Goal: Check status: Check status

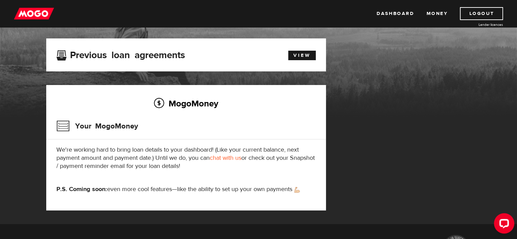
scroll to position [34, 0]
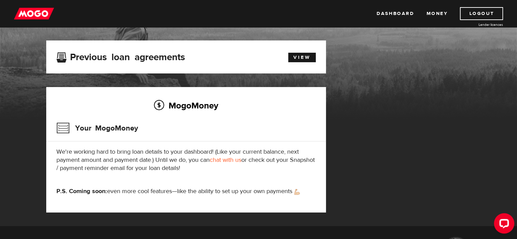
click at [106, 57] on h3 "Previous loan agreements" at bounding box center [120, 56] width 128 height 9
click at [293, 58] on link "View" at bounding box center [302, 58] width 28 height 10
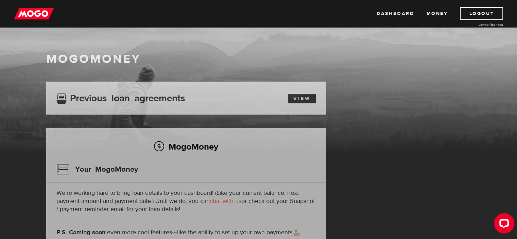
click at [401, 14] on link "Dashboard" at bounding box center [394, 13] width 37 height 13
